Goal: Task Accomplishment & Management: Complete application form

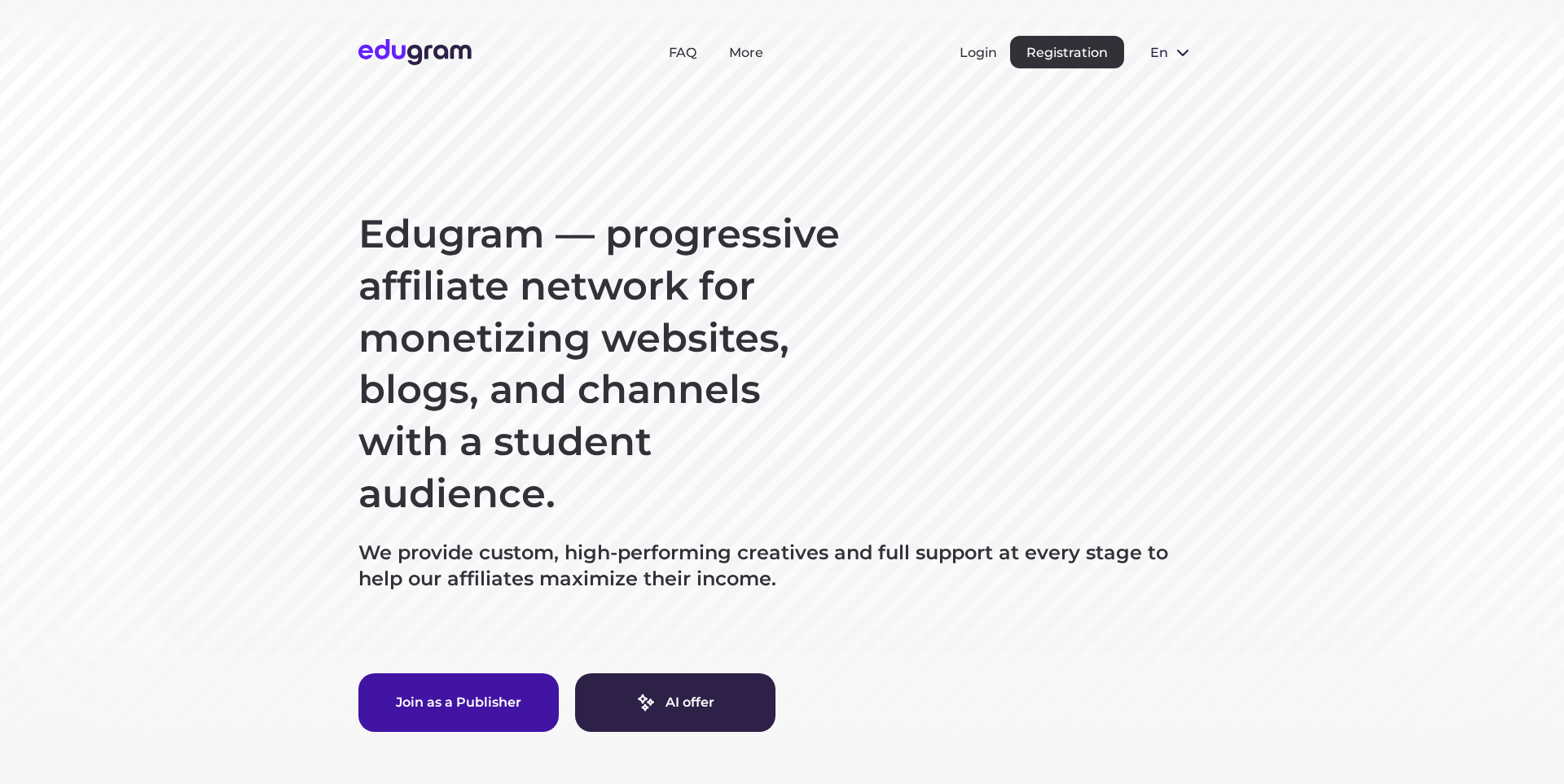
click at [499, 696] on button "Join as a Publisher" at bounding box center [459, 703] width 200 height 59
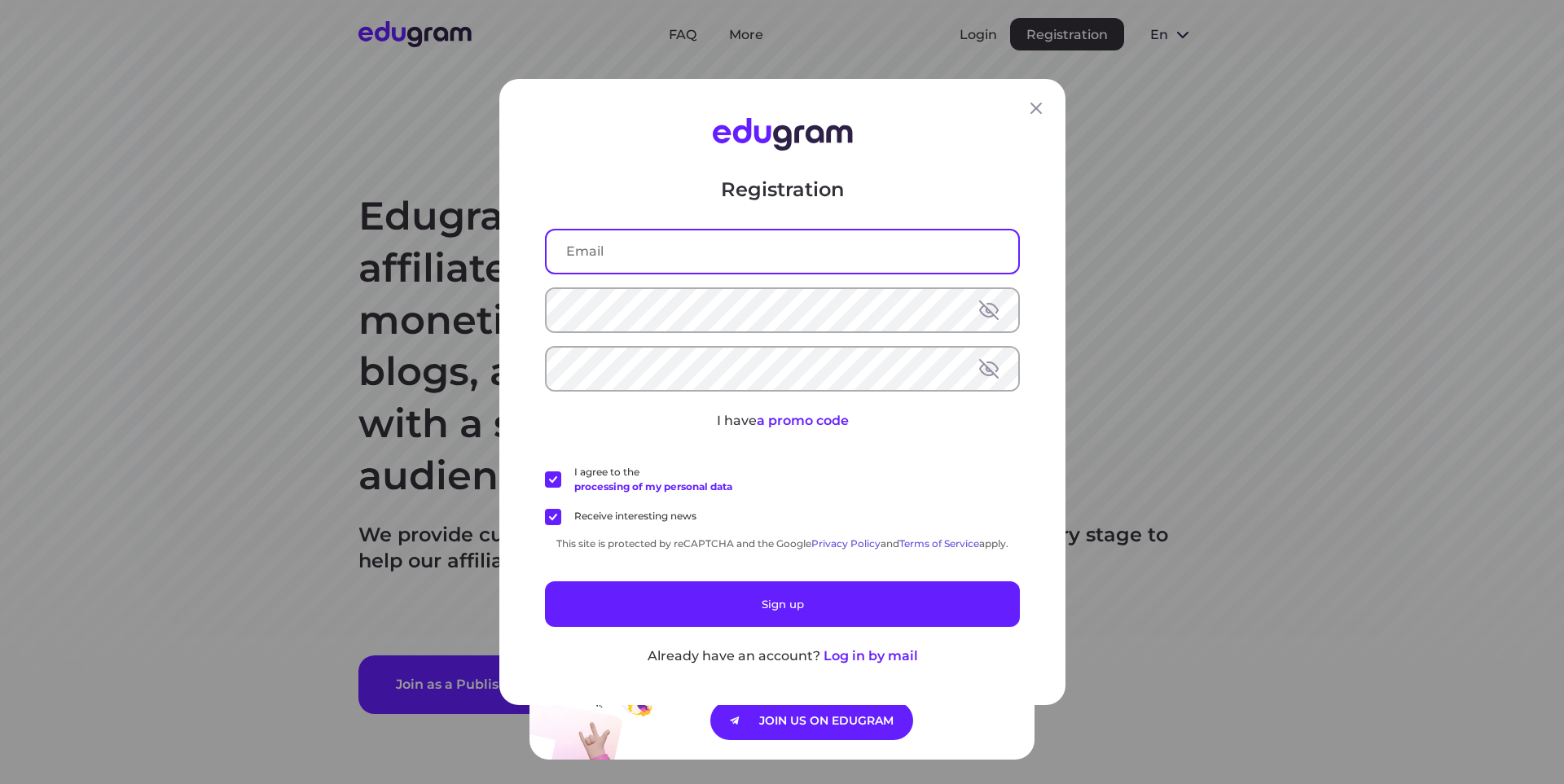
click at [650, 254] on input "text" at bounding box center [782, 252] width 472 height 42
type input "palonaya1@hotmail,com"
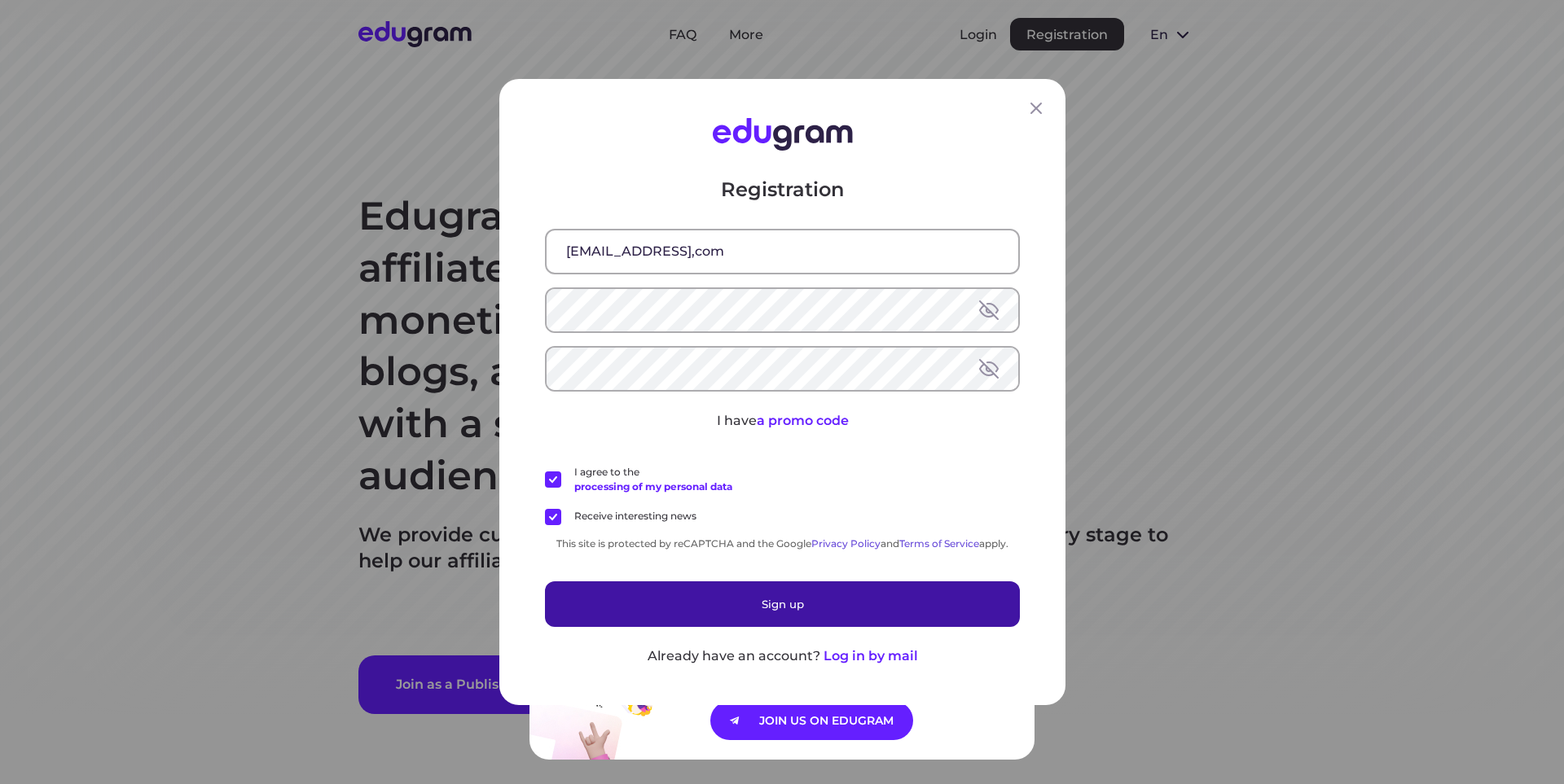
click at [825, 603] on button "Sign up" at bounding box center [782, 605] width 474 height 46
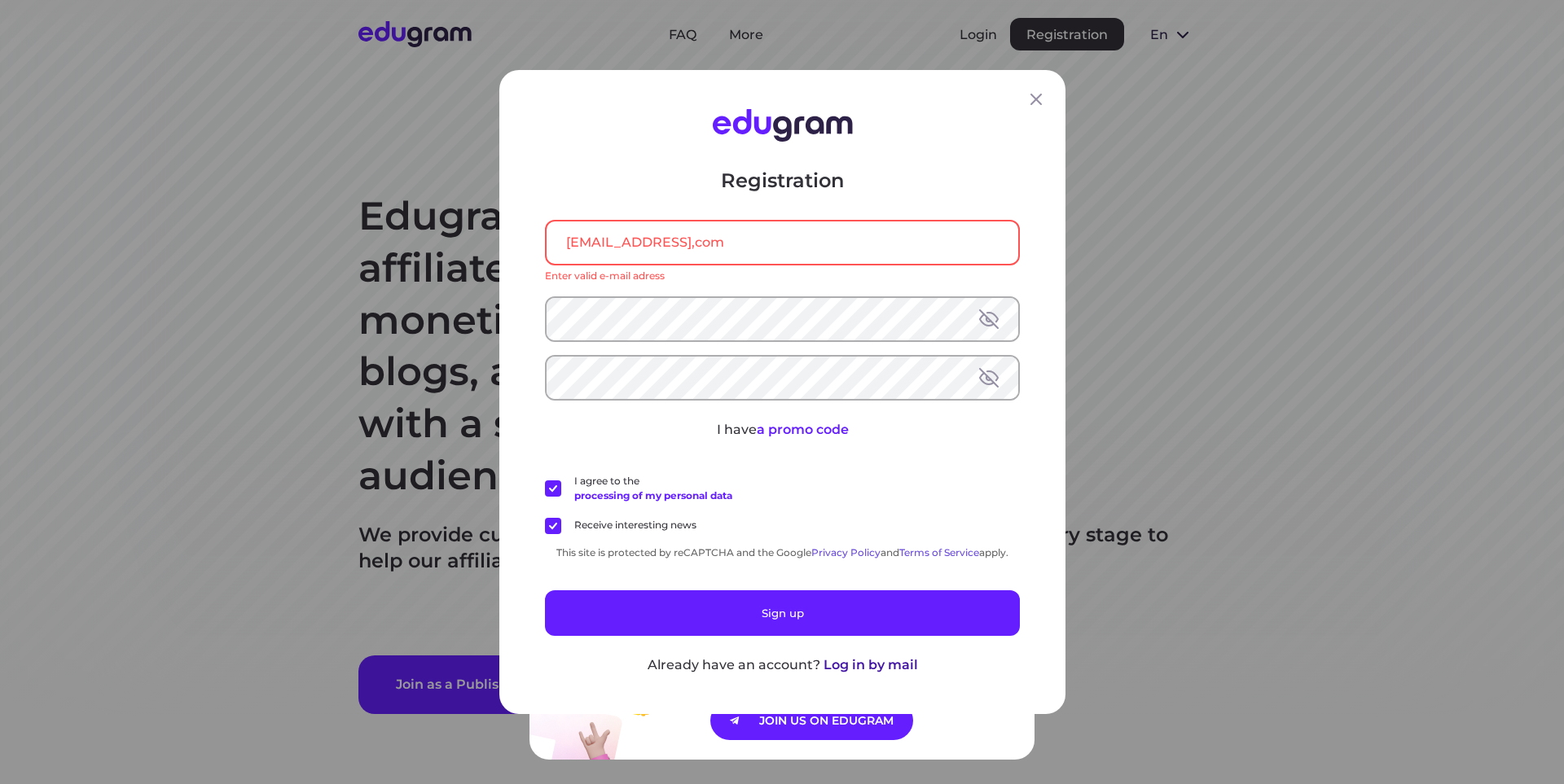
click at [870, 666] on button "Log in by mail" at bounding box center [870, 665] width 95 height 19
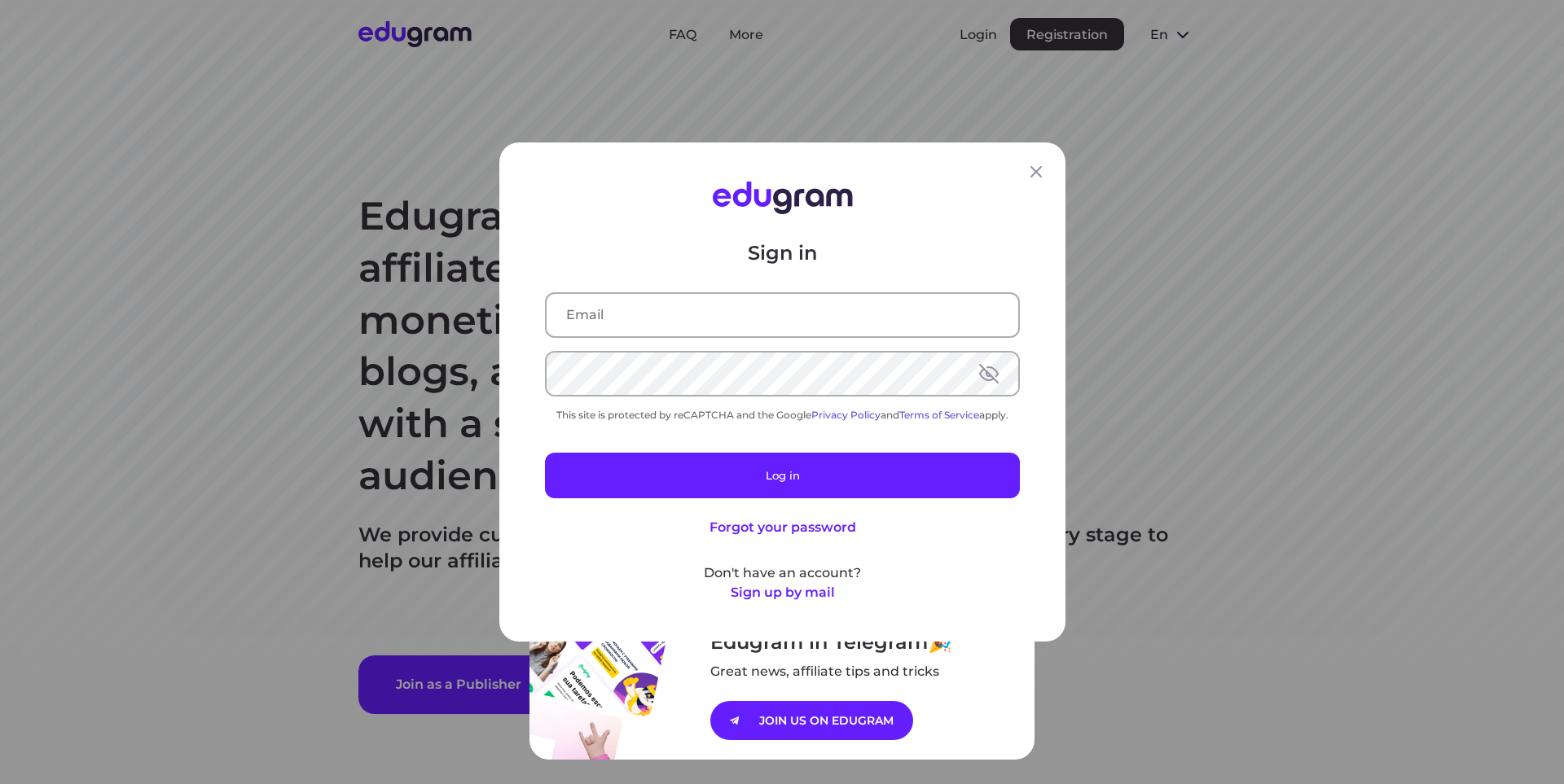
click at [702, 318] on input "text" at bounding box center [782, 315] width 472 height 42
type input "palonaya1@hotmail.com"
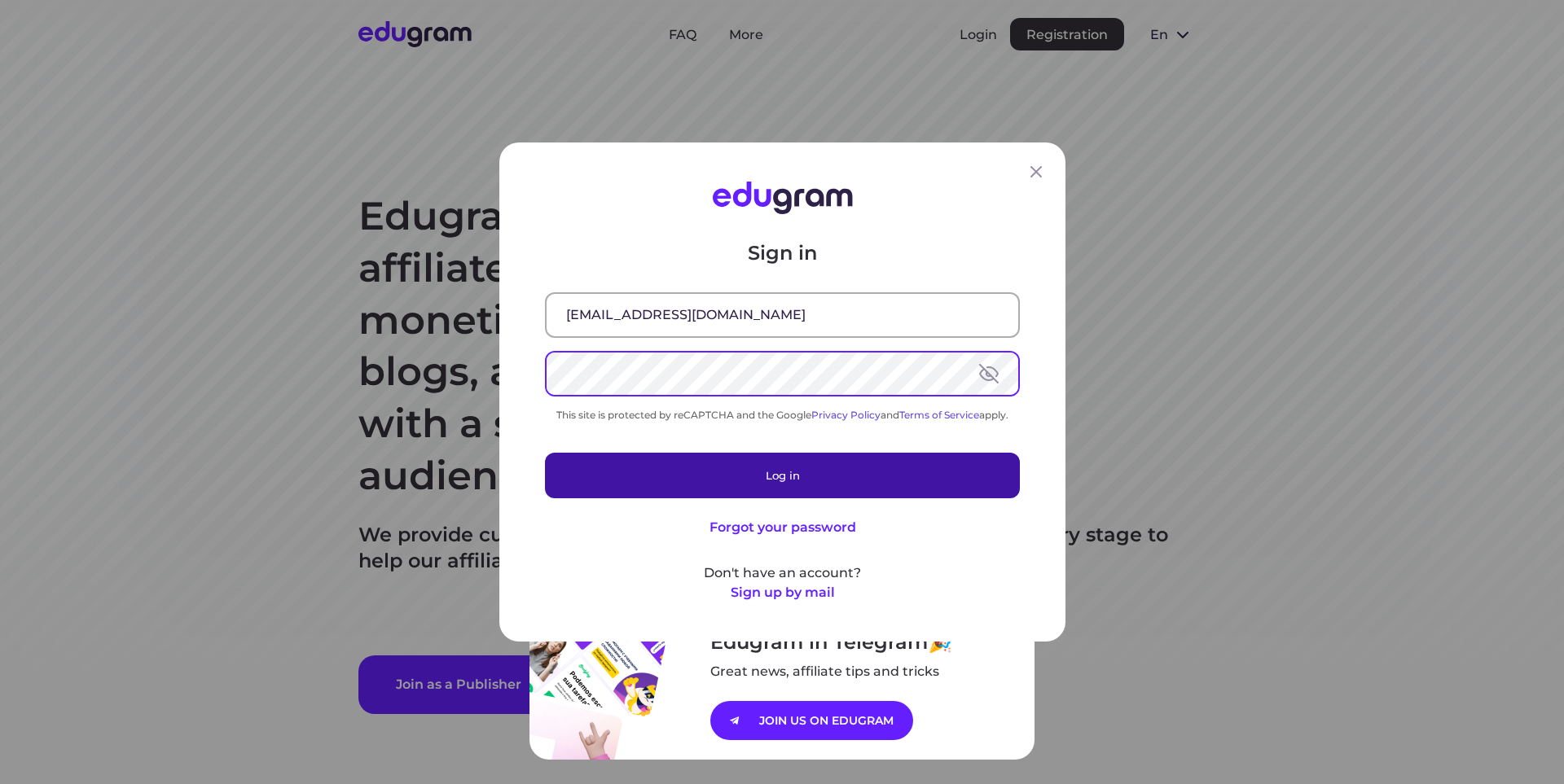
click at [804, 482] on button "Log in" at bounding box center [782, 476] width 474 height 46
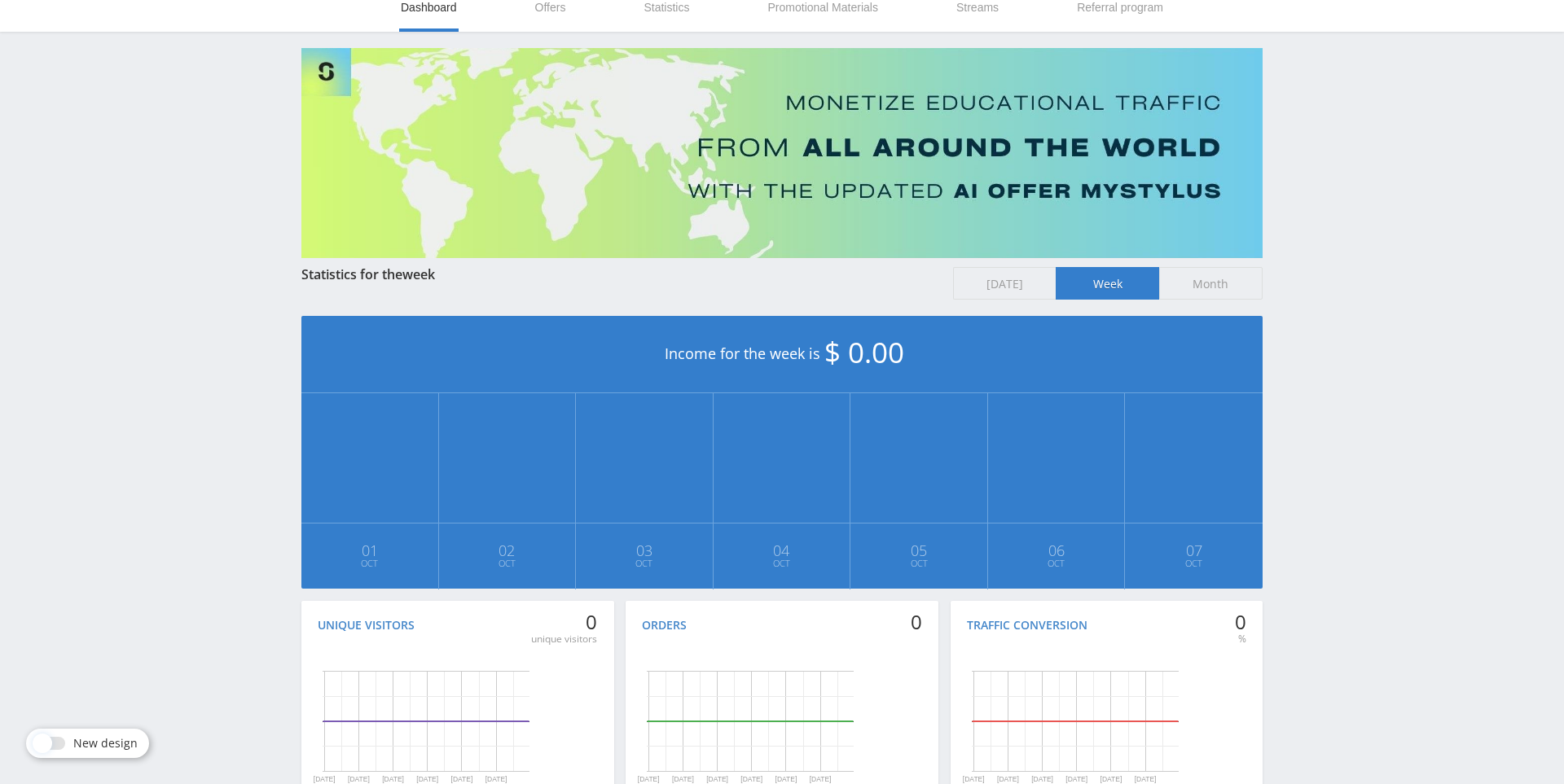
scroll to position [68, 0]
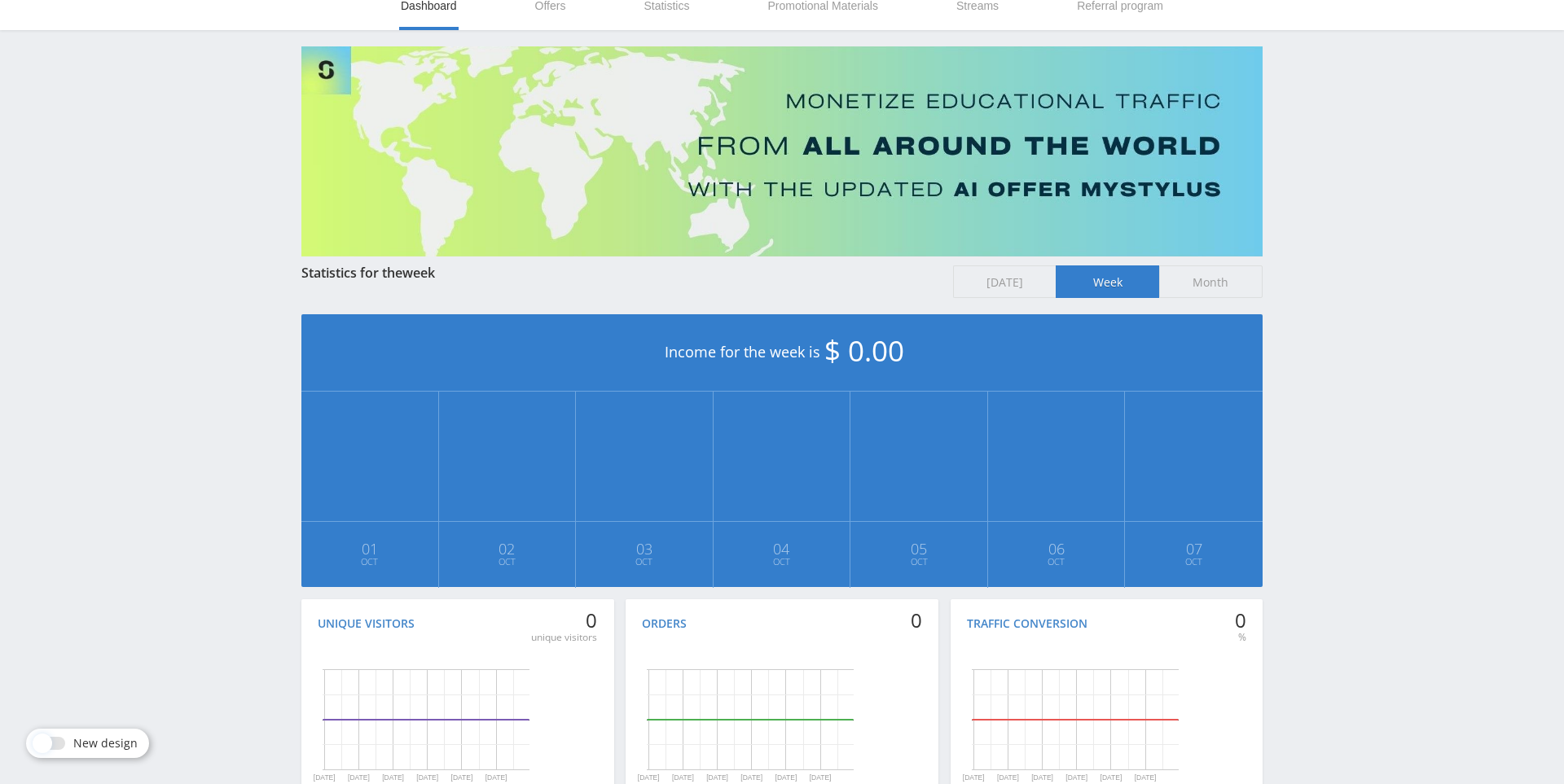
click at [1225, 282] on span "Month" at bounding box center [1211, 281] width 104 height 32
click at [0, 0] on input "Month" at bounding box center [0, 0] width 0 height 0
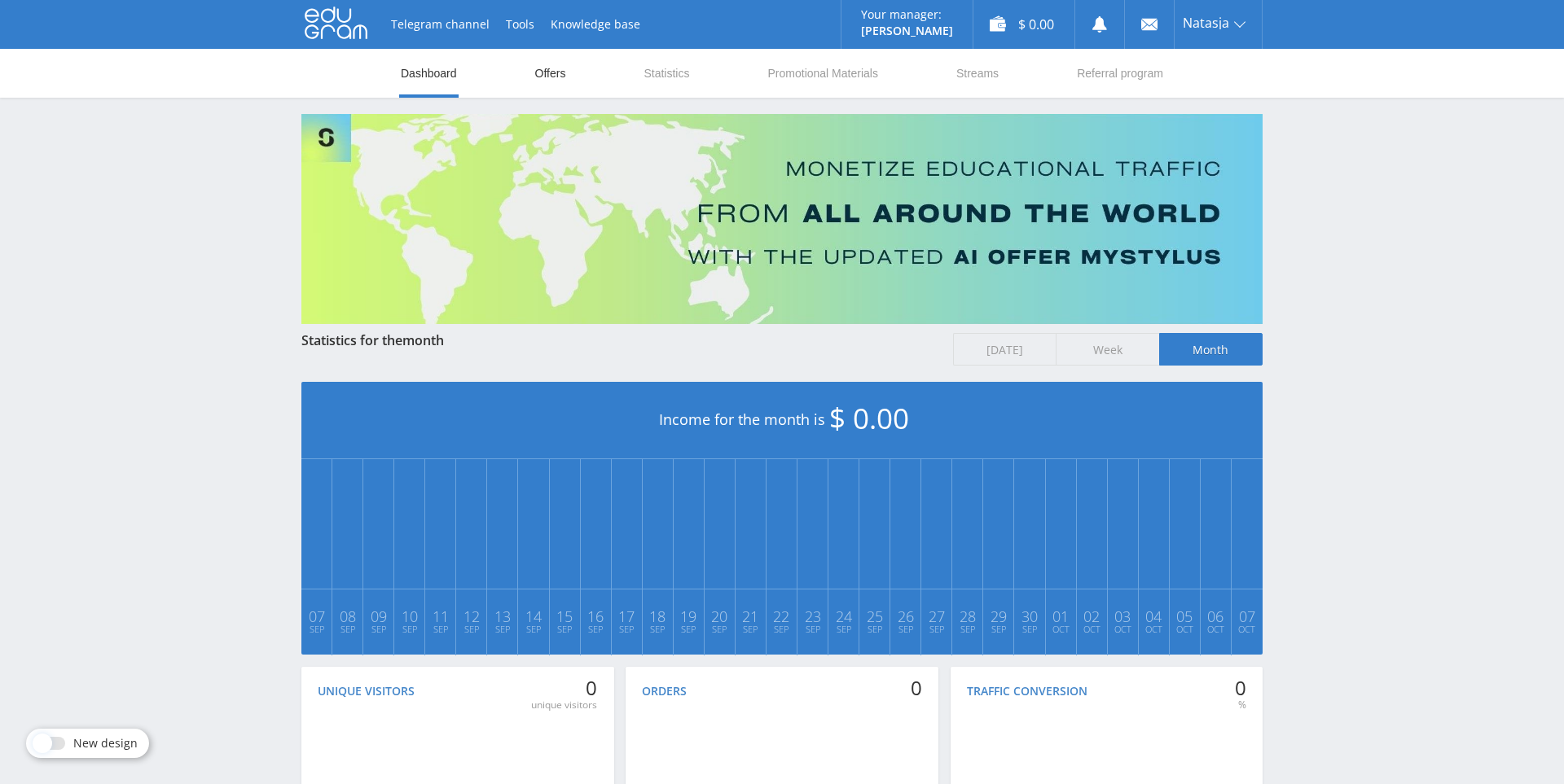
scroll to position [9, 0]
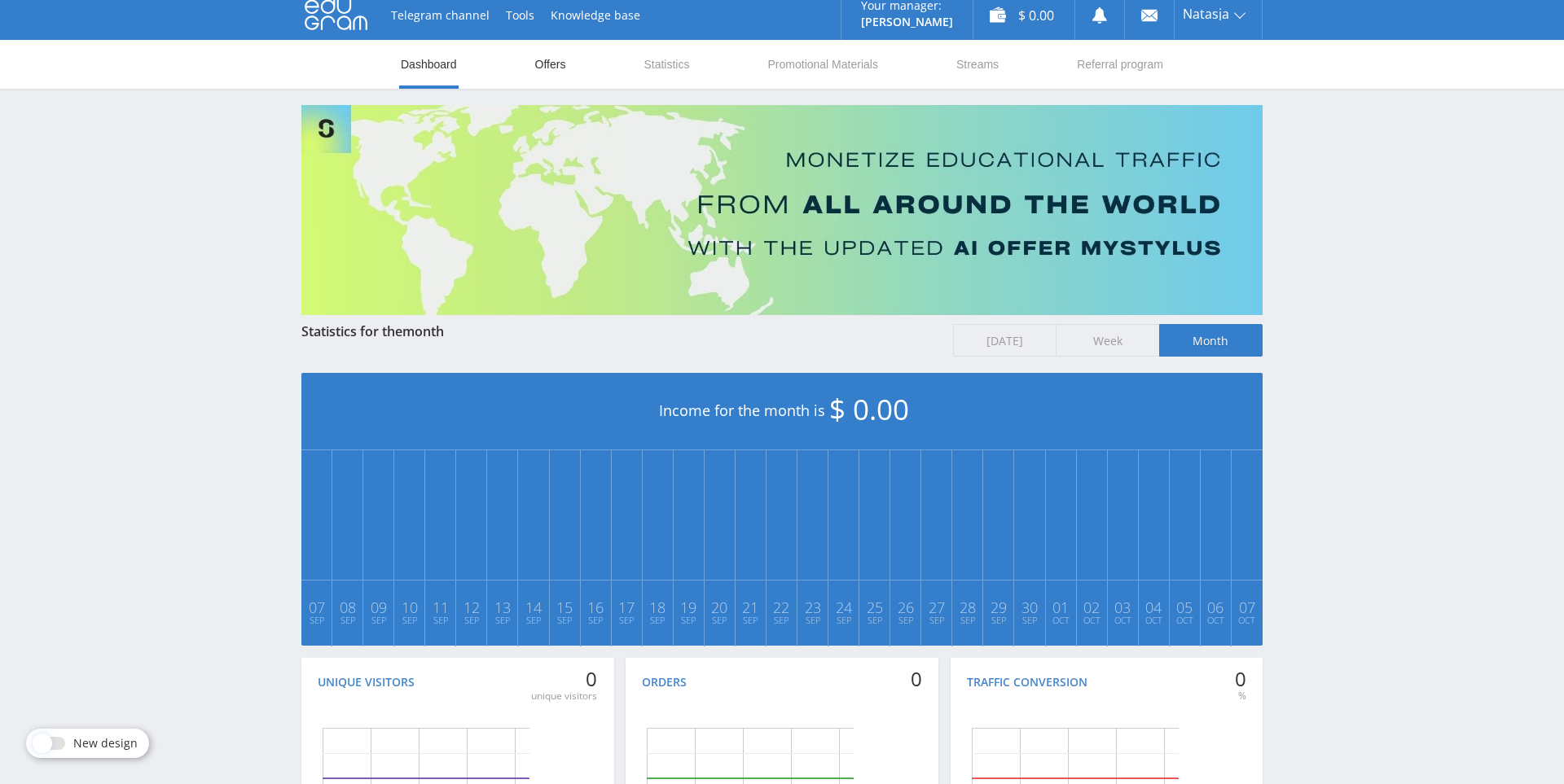
click at [553, 64] on link "Offers" at bounding box center [550, 63] width 34 height 49
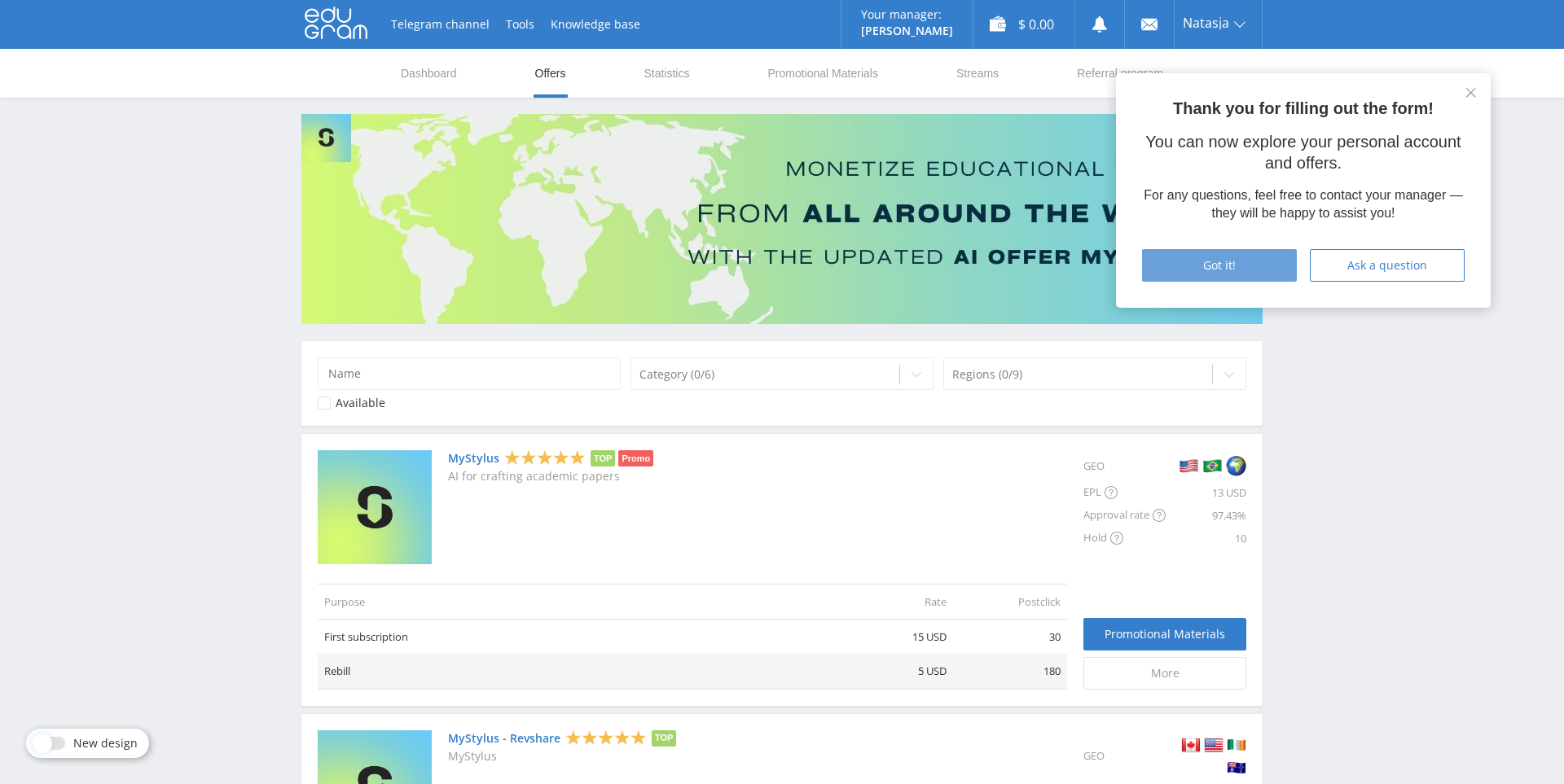
click at [1263, 267] on div "Got it!" at bounding box center [1219, 266] width 114 height 13
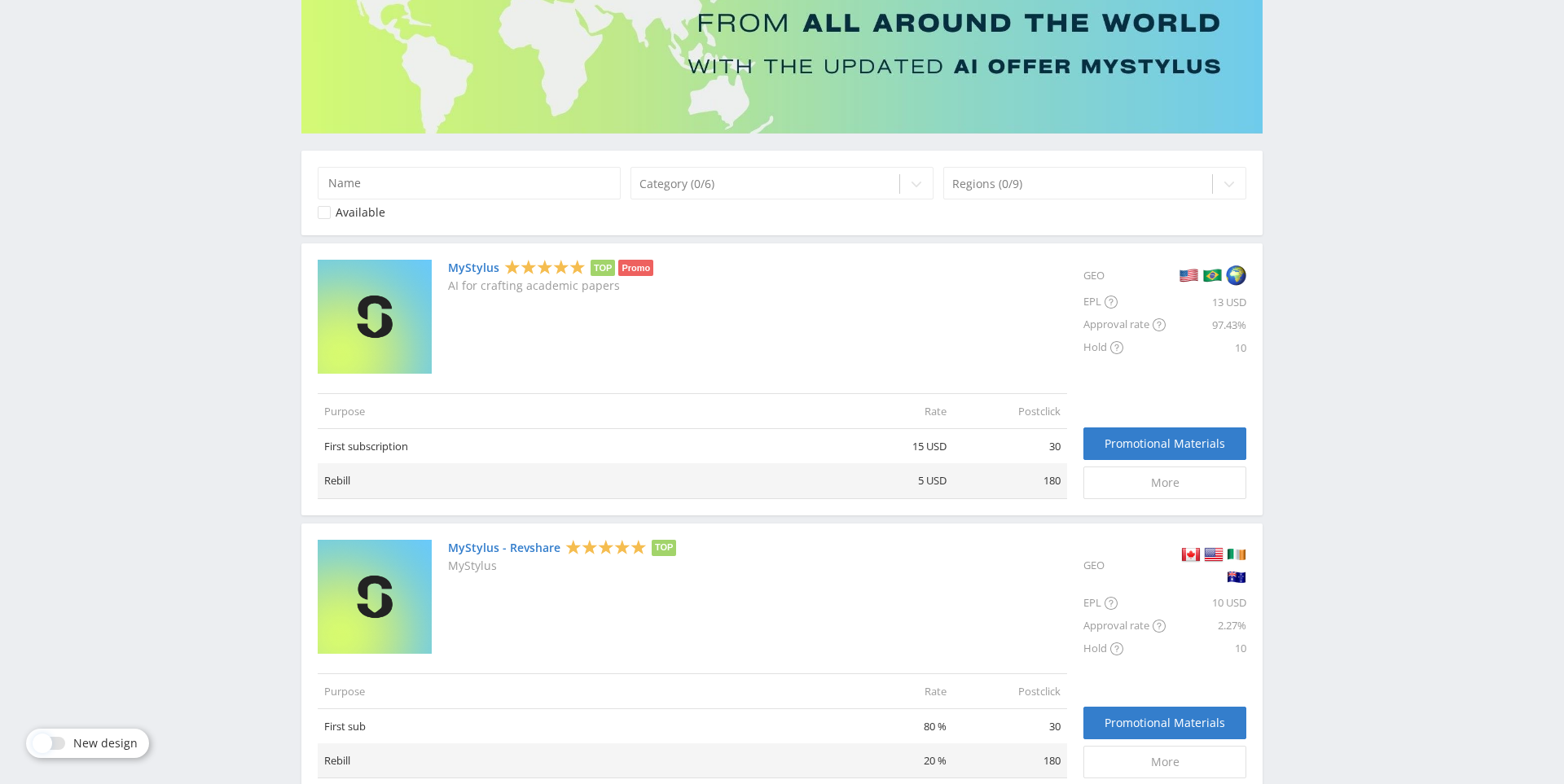
scroll to position [196, 0]
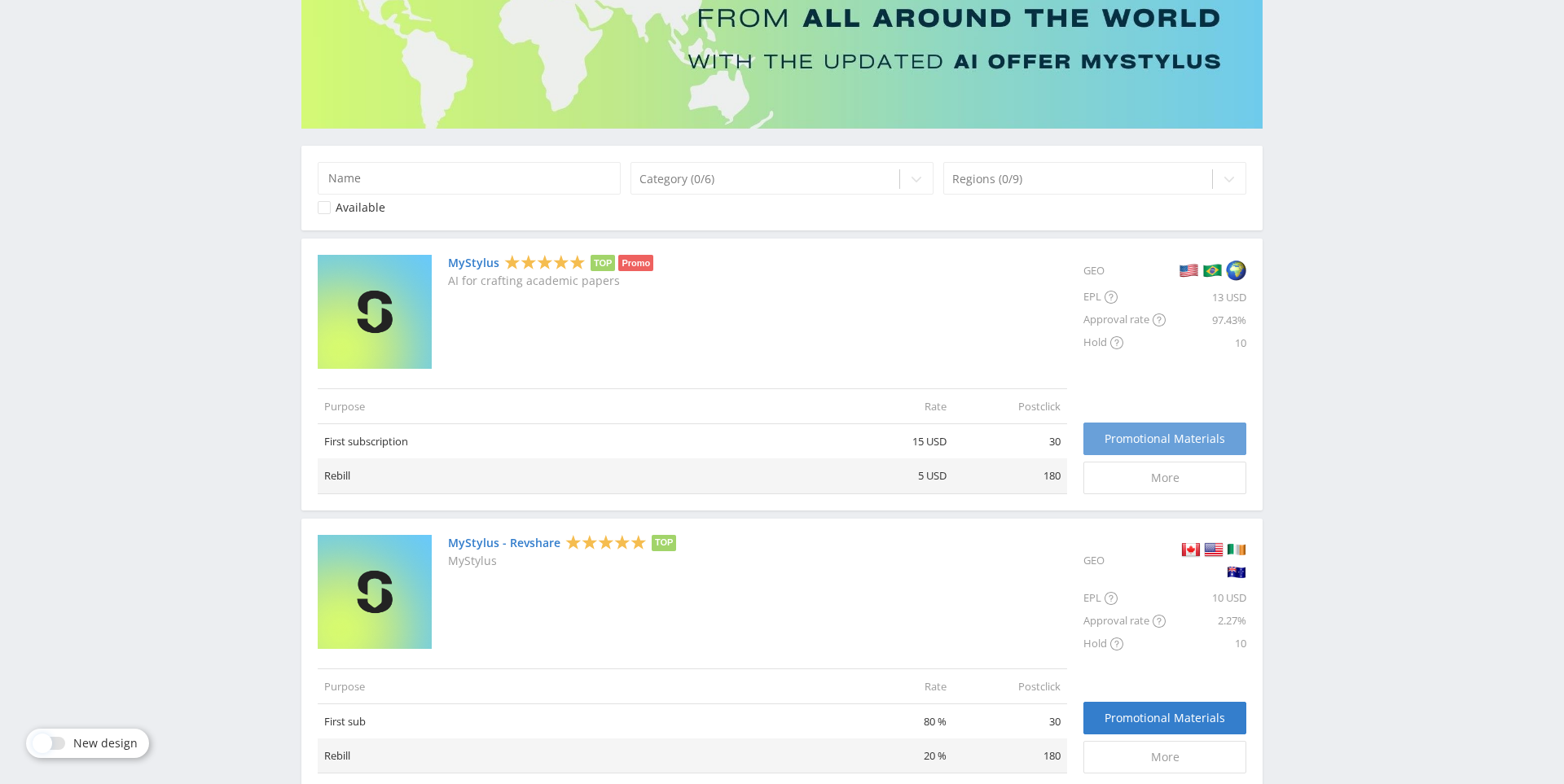
click at [1206, 439] on span "Promotional Materials" at bounding box center [1164, 438] width 120 height 13
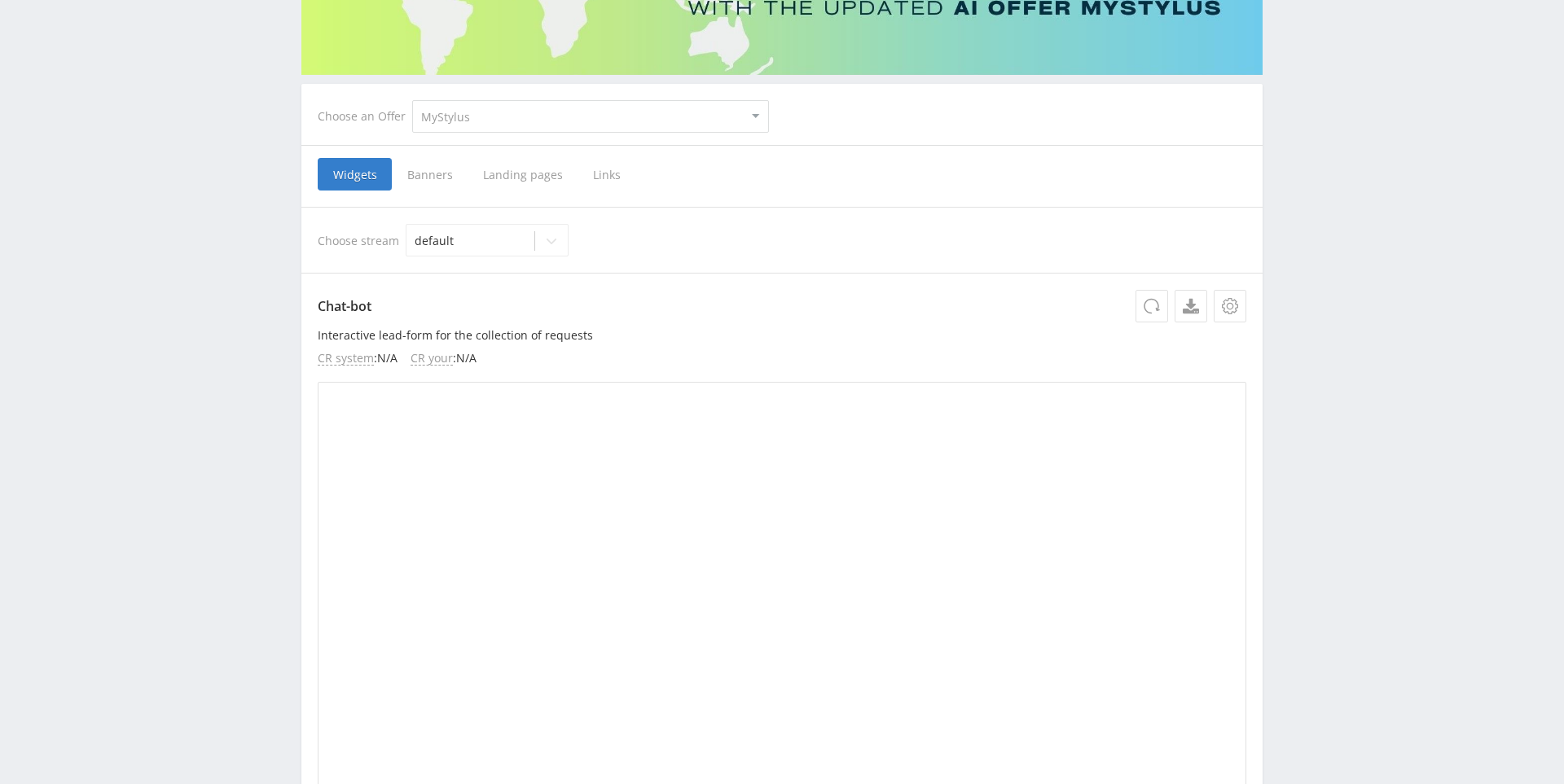
scroll to position [252, 0]
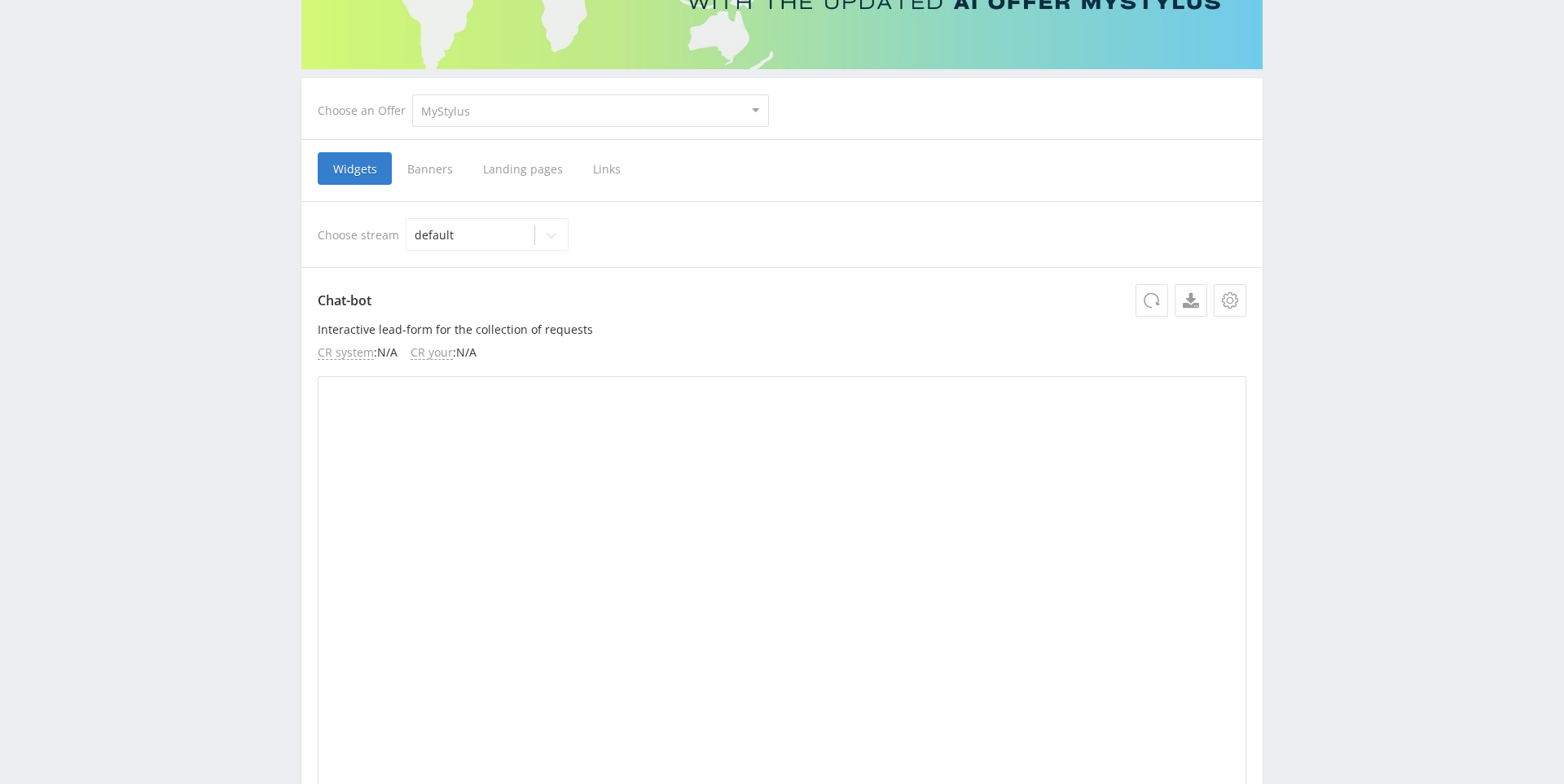
click at [604, 171] on span "Links" at bounding box center [607, 168] width 59 height 32
click at [0, 0] on input "Links" at bounding box center [0, 0] width 0 height 0
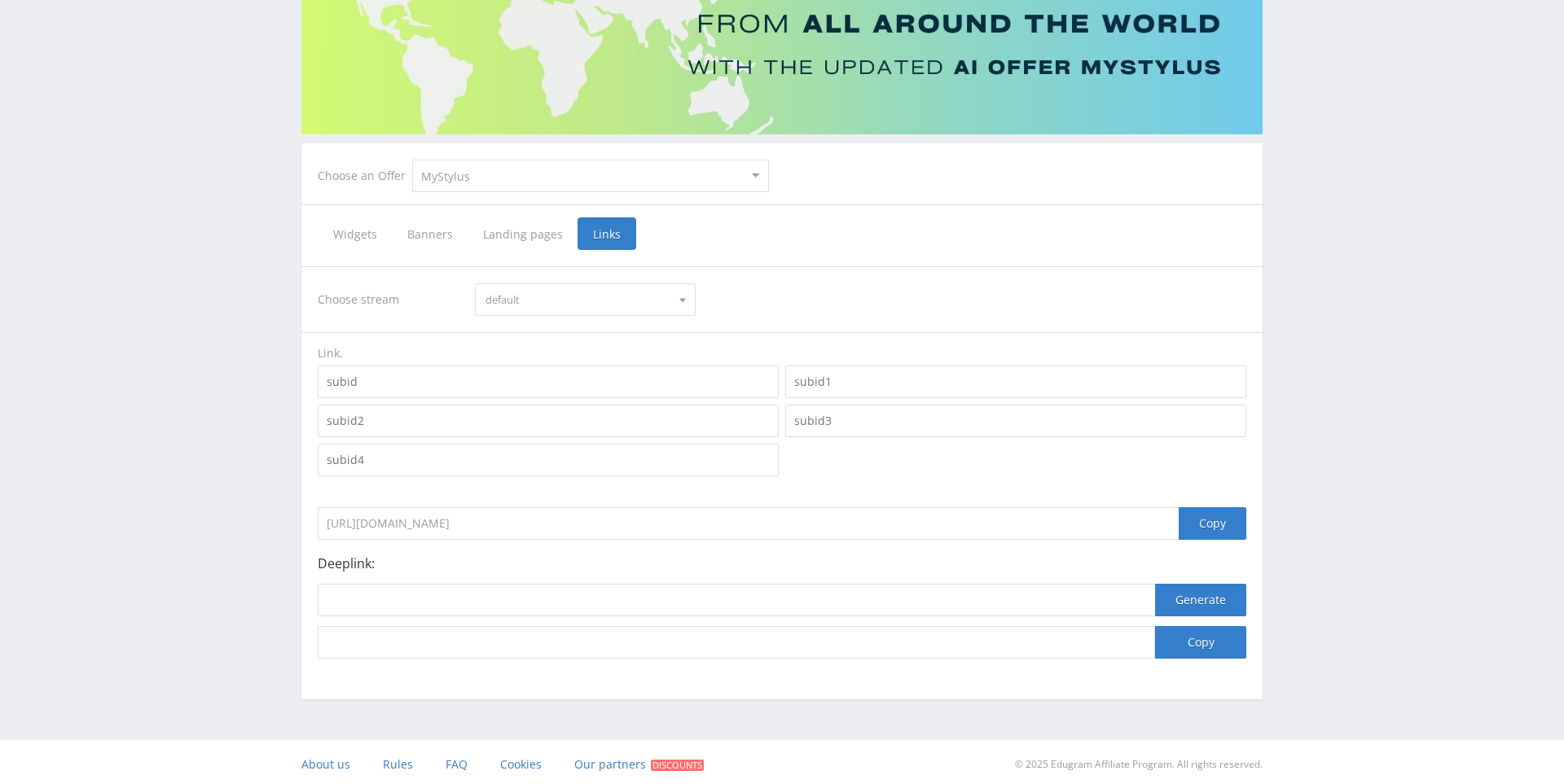
click at [682, 301] on span at bounding box center [682, 301] width 6 height 8
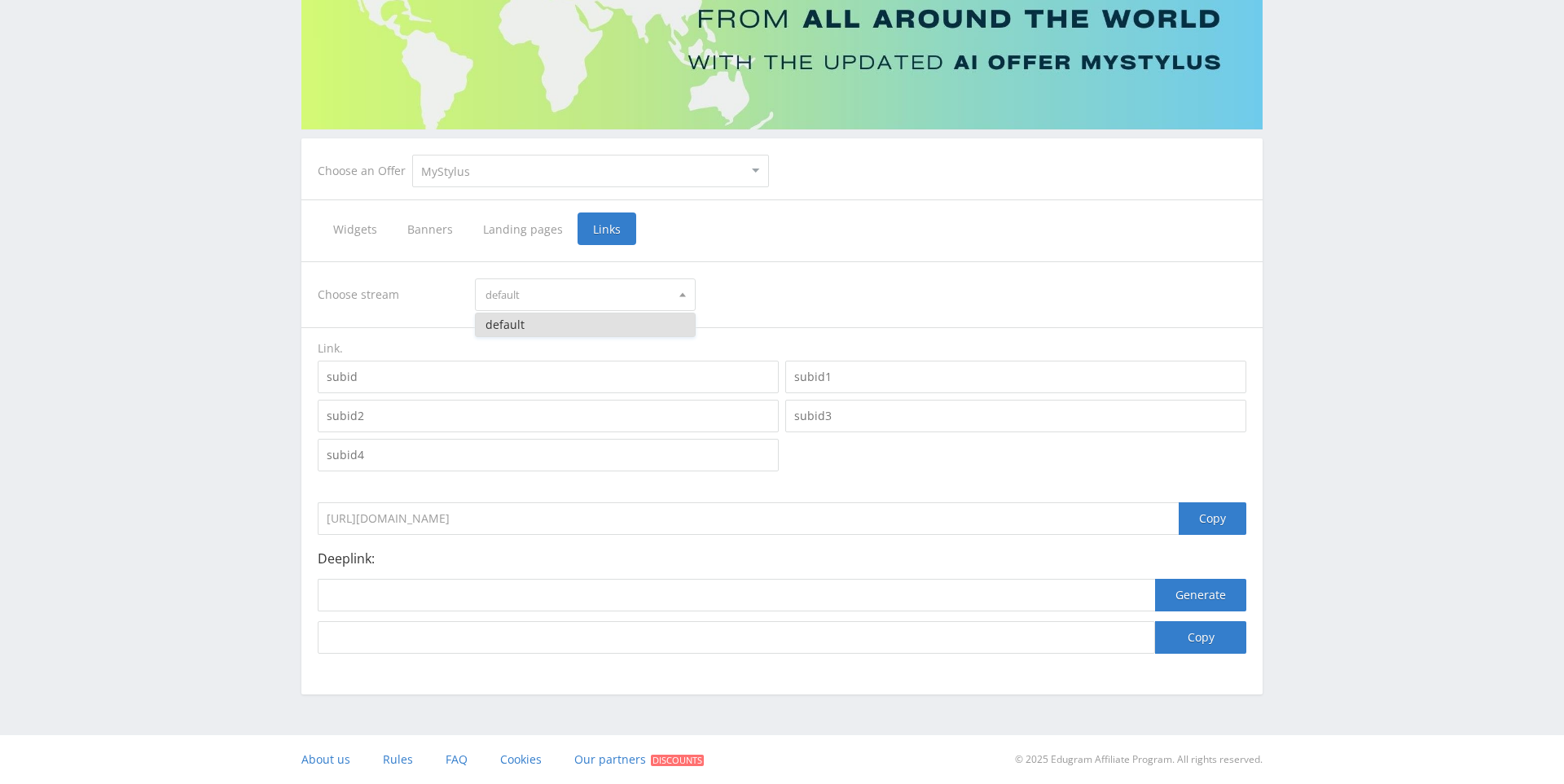
click at [683, 293] on span at bounding box center [682, 292] width 6 height 8
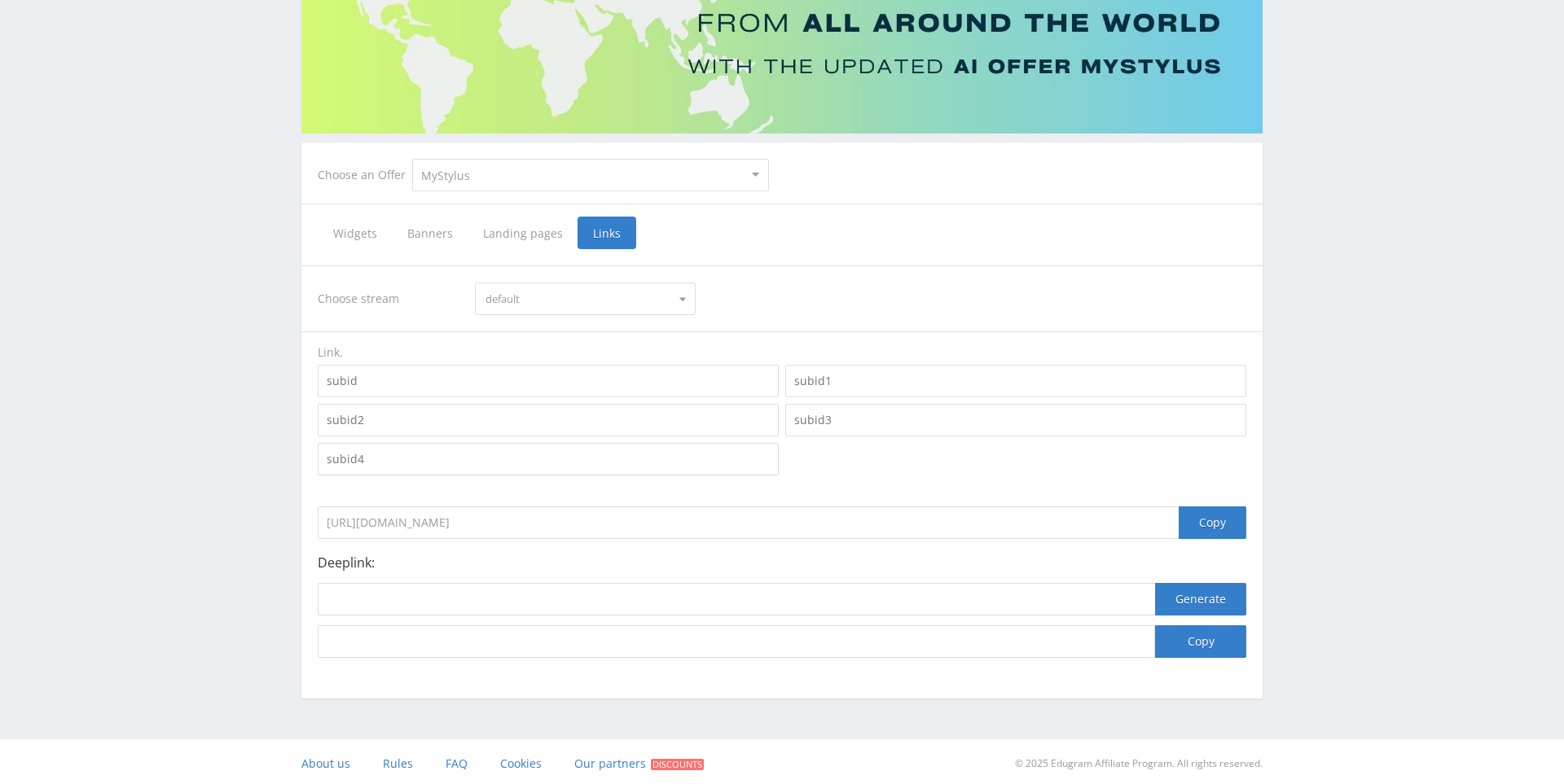
scroll to position [192, 0]
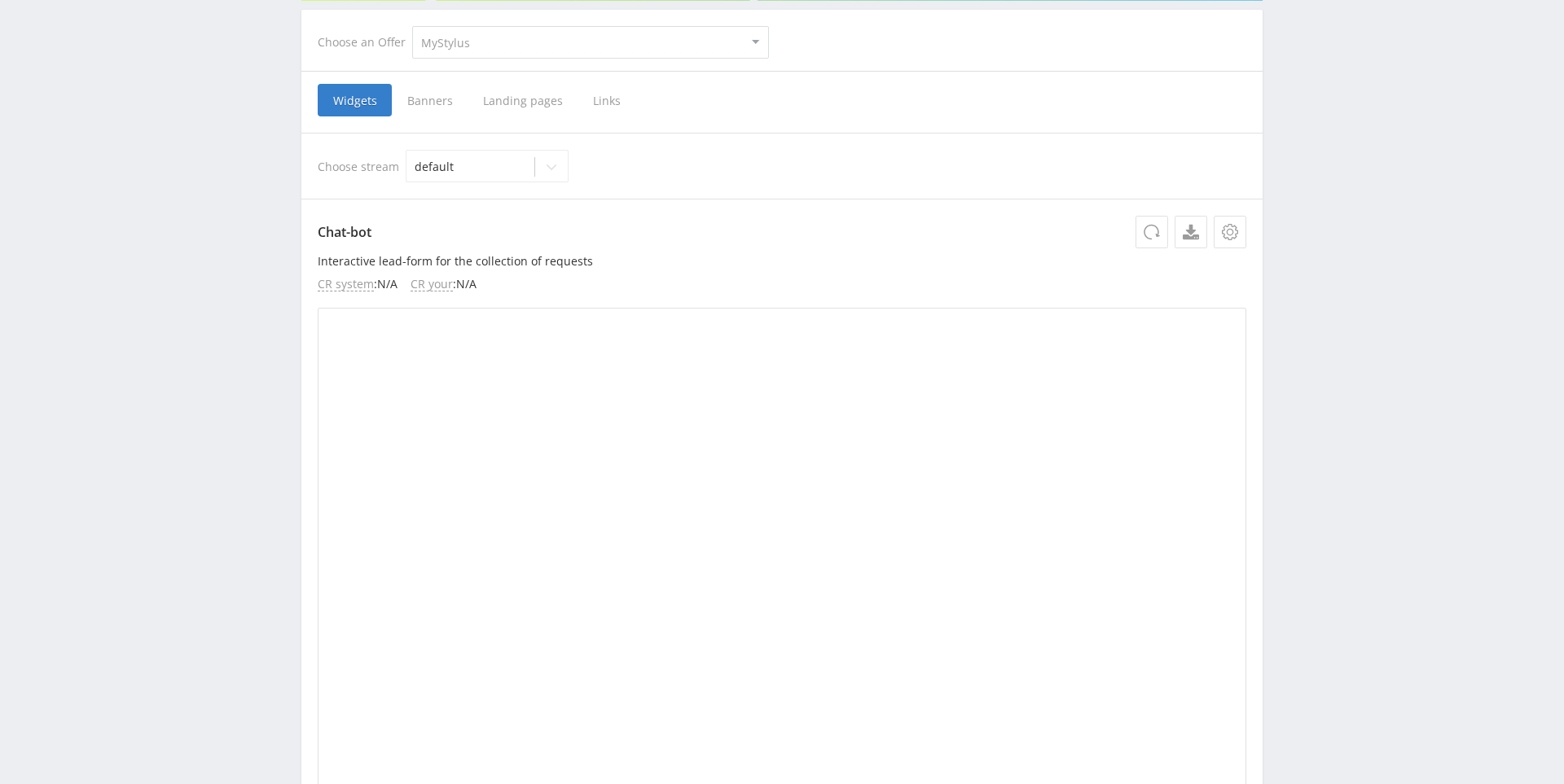
scroll to position [332, 0]
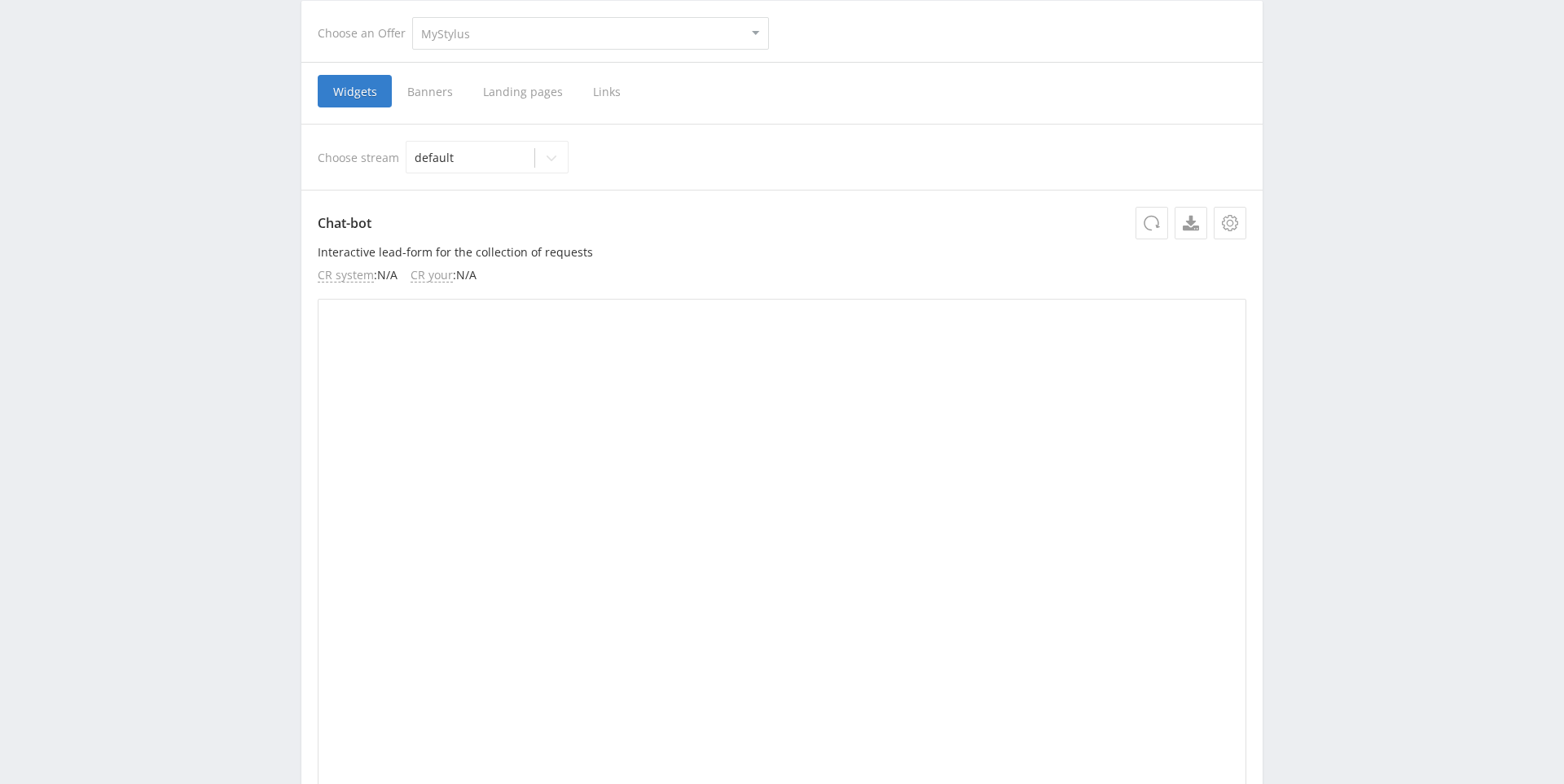
click at [608, 93] on span "Links" at bounding box center [607, 91] width 59 height 32
click at [0, 0] on input "Links" at bounding box center [0, 0] width 0 height 0
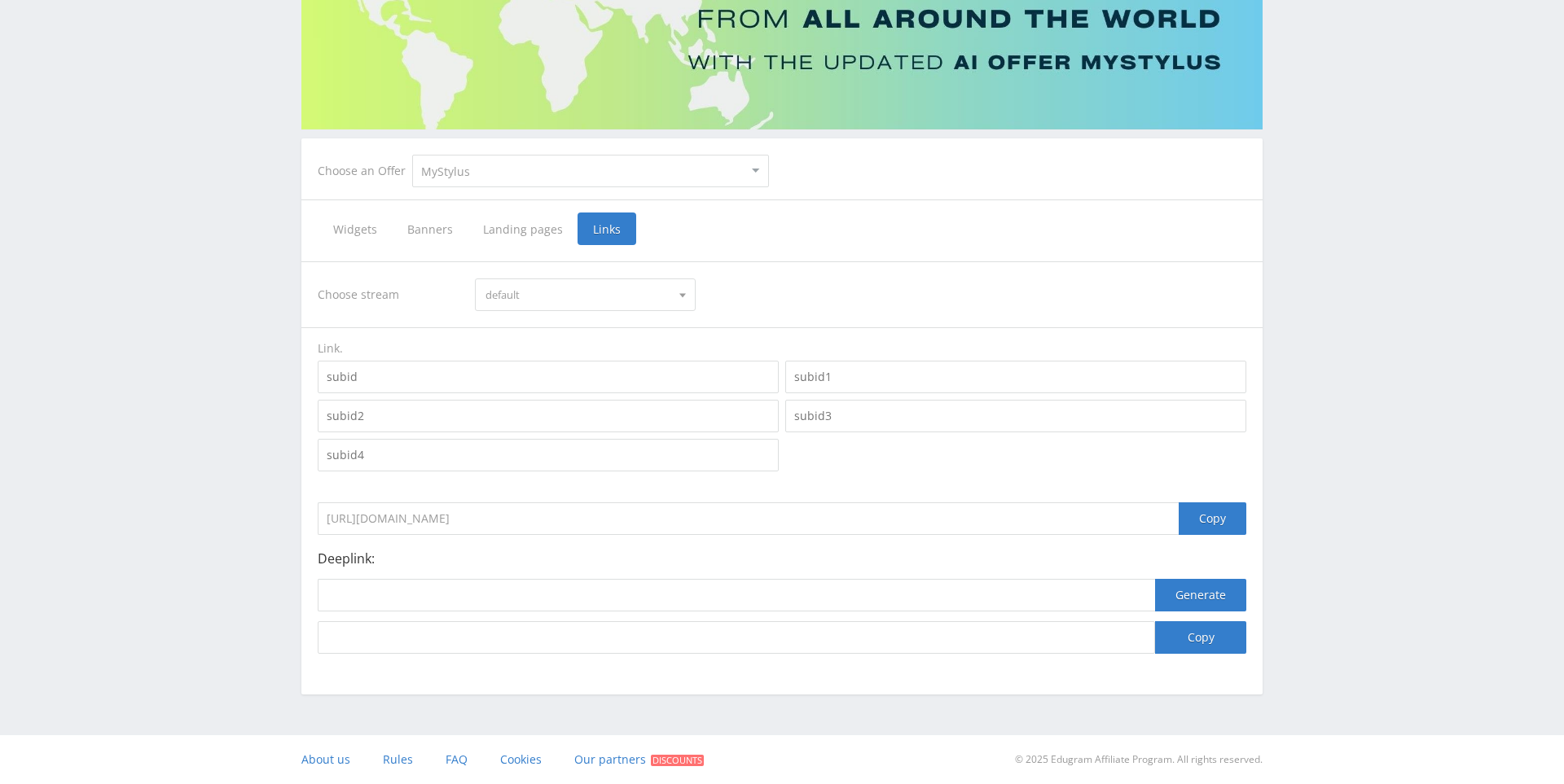
scroll to position [195, 0]
